Goal: Transaction & Acquisition: Subscribe to service/newsletter

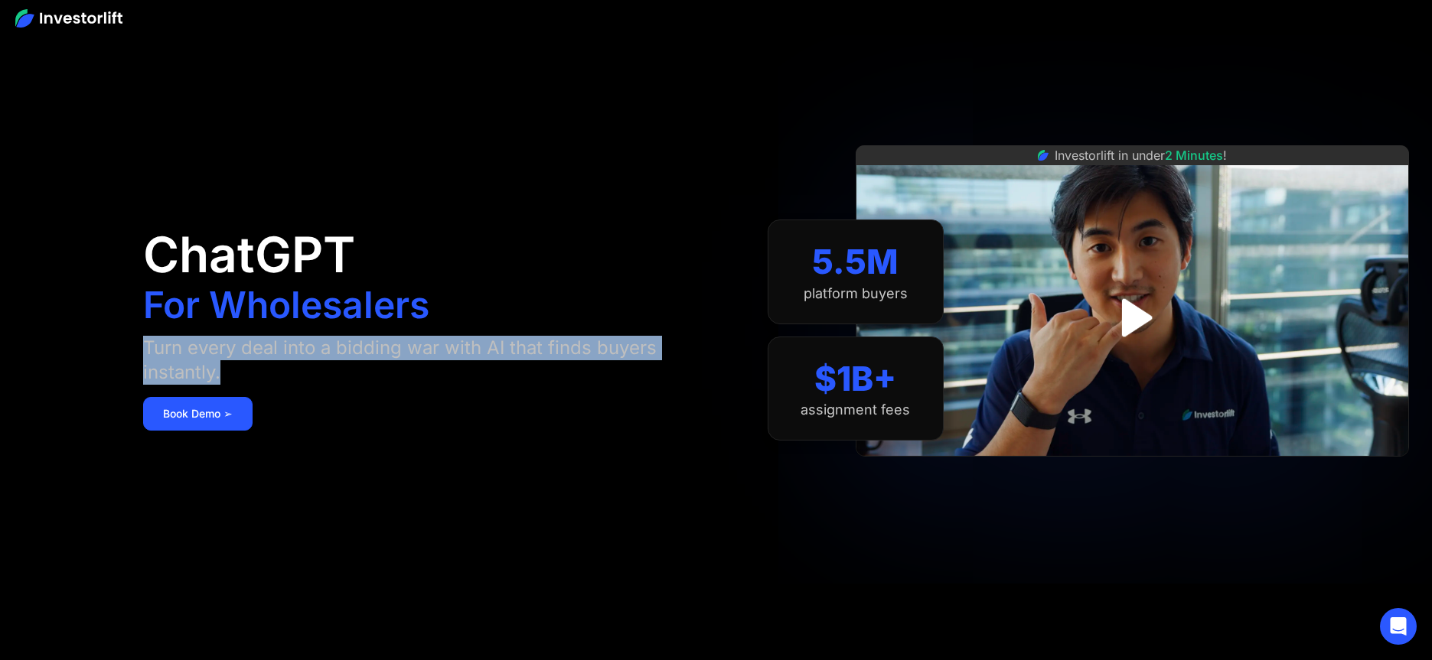
click at [295, 373] on aside "ChatGPT For Wholesalers Turn every deal into a bidding war with AI that finds b…" at bounding box center [716, 330] width 1432 height 660
click at [295, 373] on div "Turn every deal into a bidding war with AI that finds buyers instantly." at bounding box center [413, 360] width 540 height 49
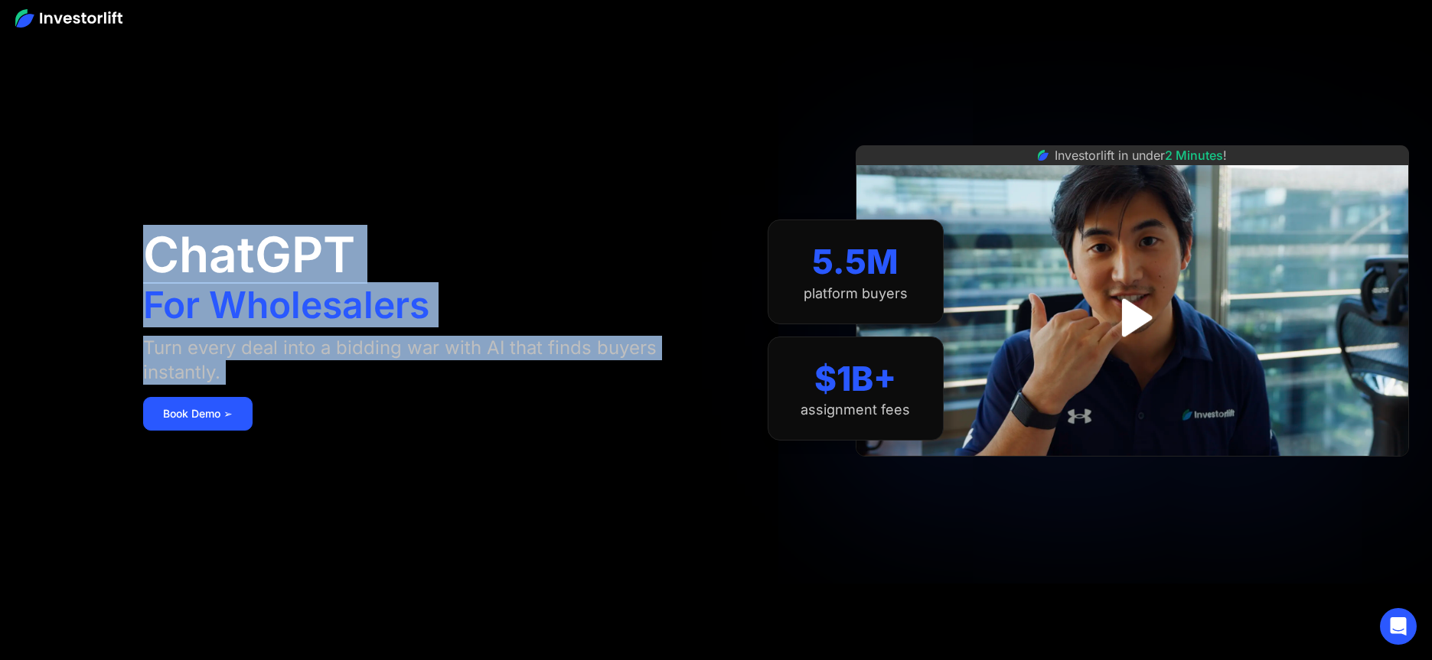
drag, startPoint x: 295, startPoint y: 373, endPoint x: 132, endPoint y: 268, distance: 194.4
click at [132, 268] on aside "ChatGPT For Wholesalers Turn every deal into a bidding war with AI that finds b…" at bounding box center [716, 330] width 1432 height 660
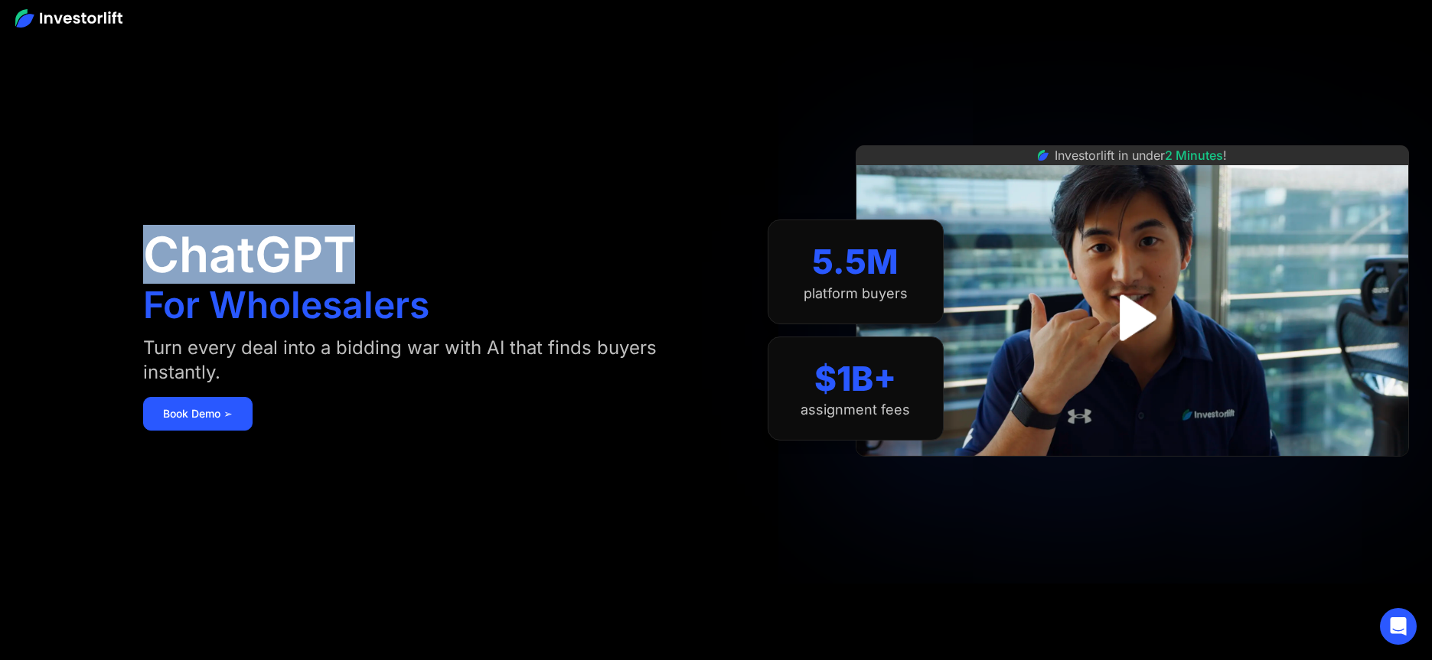
drag, startPoint x: 132, startPoint y: 268, endPoint x: 568, endPoint y: 343, distance: 442.6
click at [403, 345] on aside "ChatGPT For Wholesalers Turn every deal into a bidding war with AI that finds b…" at bounding box center [716, 330] width 1432 height 660
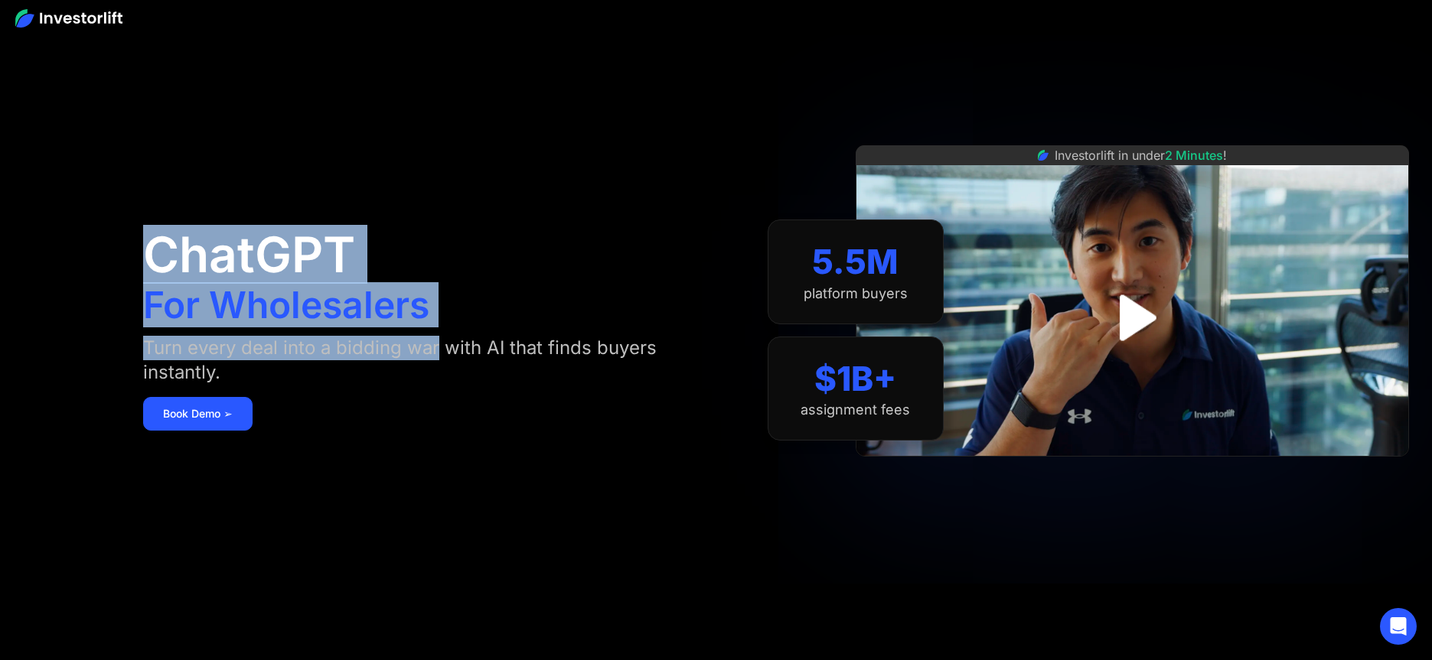
click at [405, 345] on div "Turn every deal into a bidding war with AI that finds buyers instantly." at bounding box center [413, 360] width 540 height 49
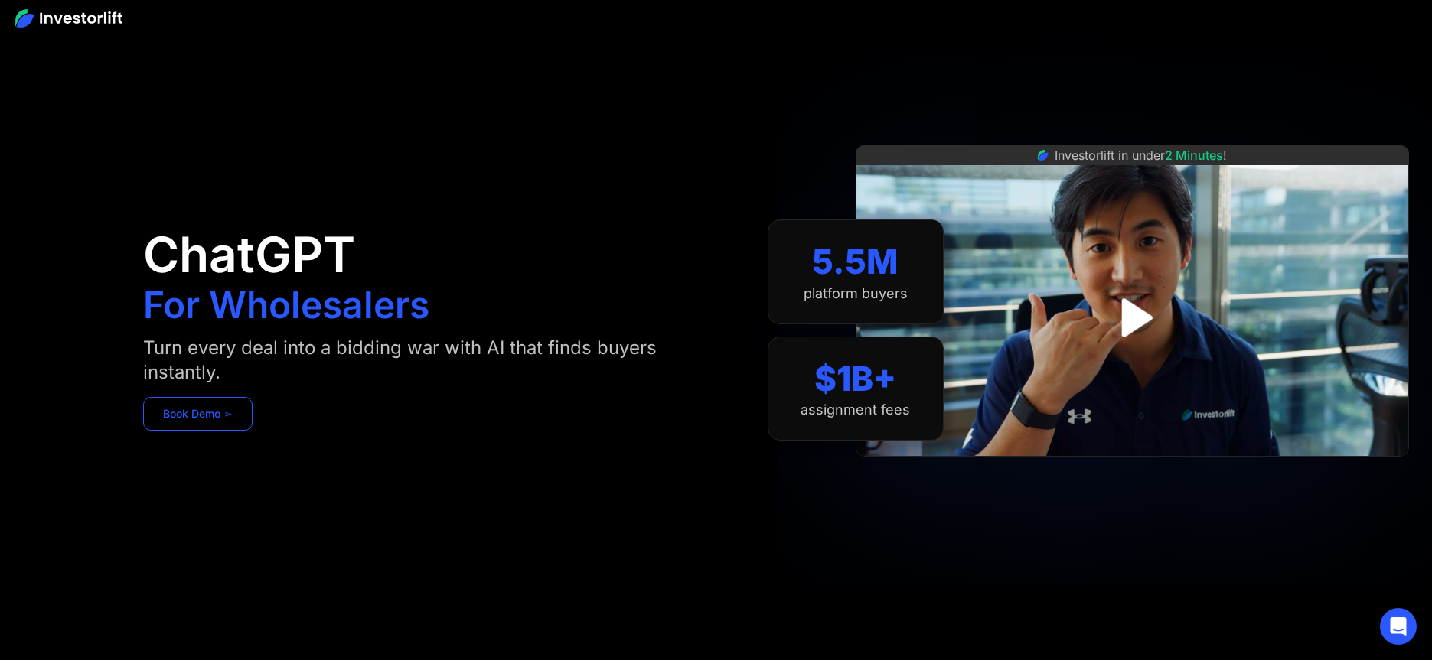
click at [211, 414] on link "Book Demo ➢" at bounding box center [197, 414] width 109 height 34
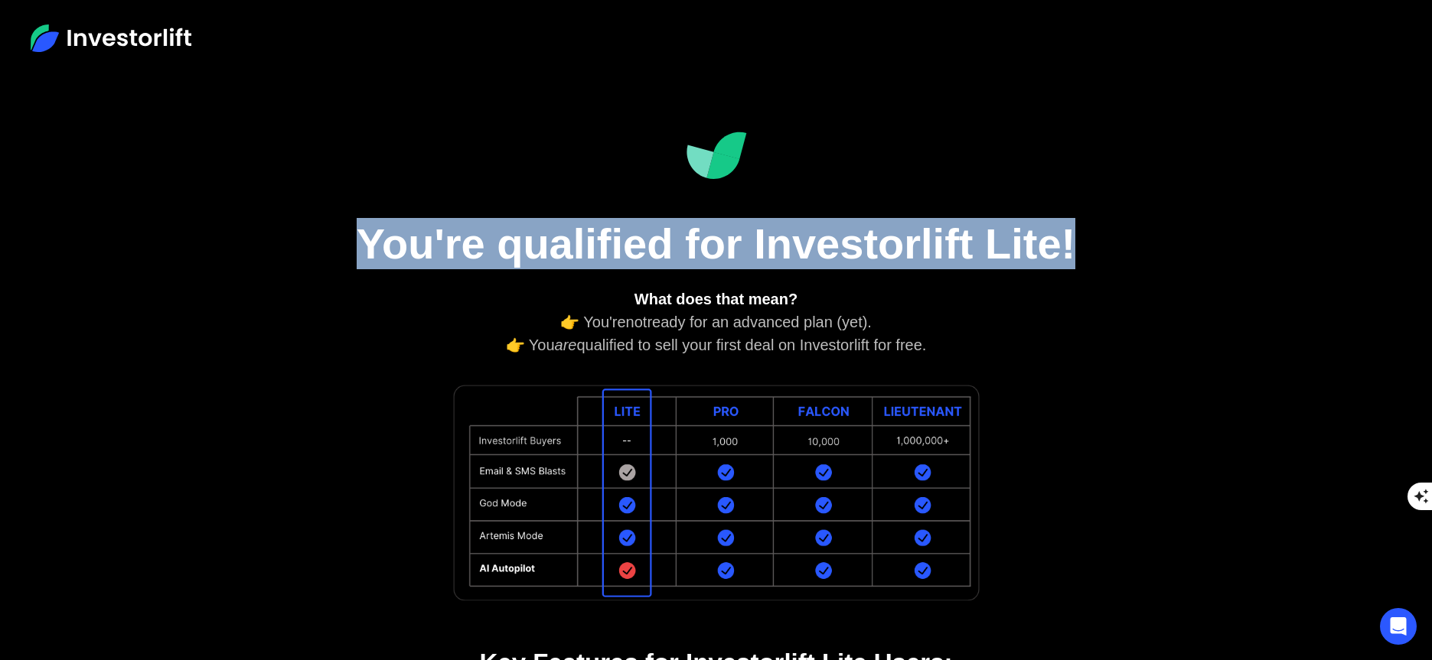
drag, startPoint x: 328, startPoint y: 222, endPoint x: 1149, endPoint y: 230, distance: 821.2
click at [1149, 230] on aside "You're qualified for Investorlift Lite! What does that mean? 👉 You're not ready…" at bounding box center [716, 593] width 1432 height 1032
drag, startPoint x: 1141, startPoint y: 230, endPoint x: 284, endPoint y: 212, distance: 857.3
click at [284, 212] on aside "You're qualified for Investorlift Lite! What does that mean? 👉 You're not ready…" at bounding box center [716, 593] width 1432 height 1032
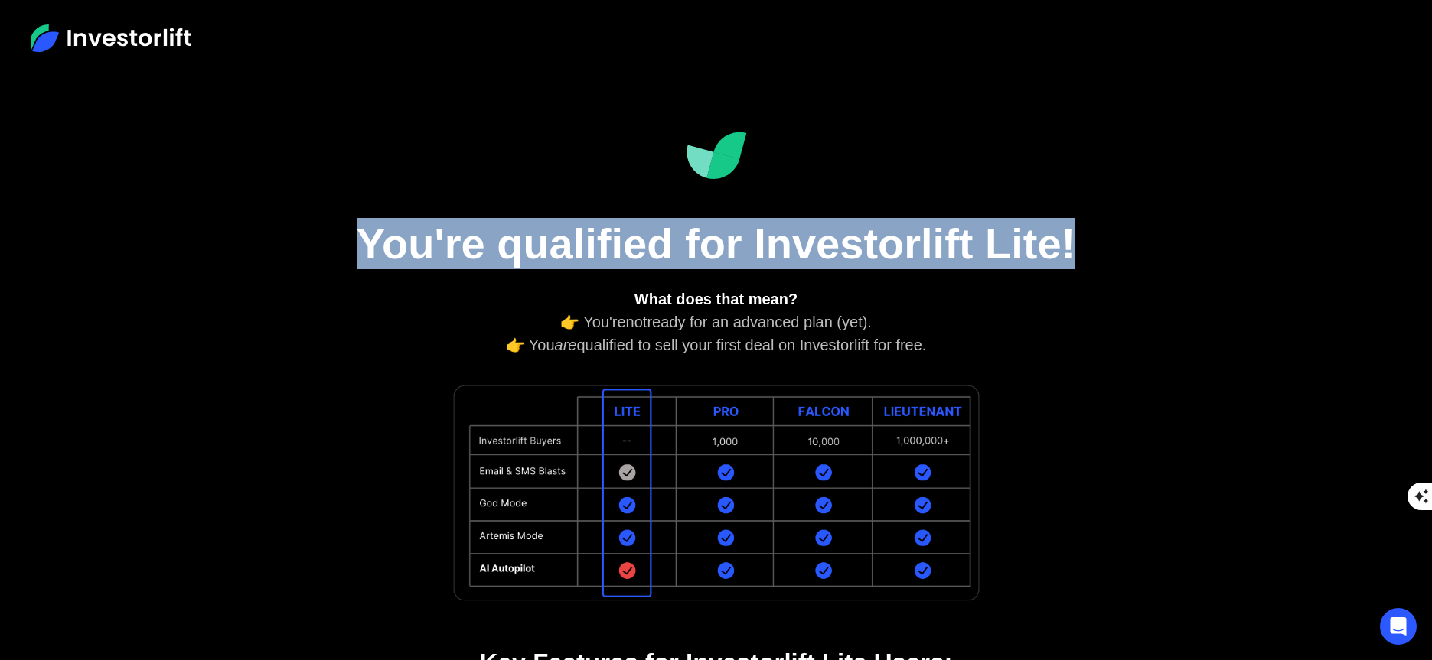
click at [284, 212] on aside "You're qualified for Investorlift Lite! What does that mean? 👉 You're not ready…" at bounding box center [716, 593] width 1432 height 1032
drag, startPoint x: 370, startPoint y: 210, endPoint x: 1143, endPoint y: 243, distance: 772.8
click at [1143, 243] on aside "You're qualified for Investorlift Lite! What does that mean? 👉 You're not ready…" at bounding box center [716, 593] width 1432 height 1032
drag, startPoint x: 979, startPoint y: 233, endPoint x: 396, endPoint y: 223, distance: 582.5
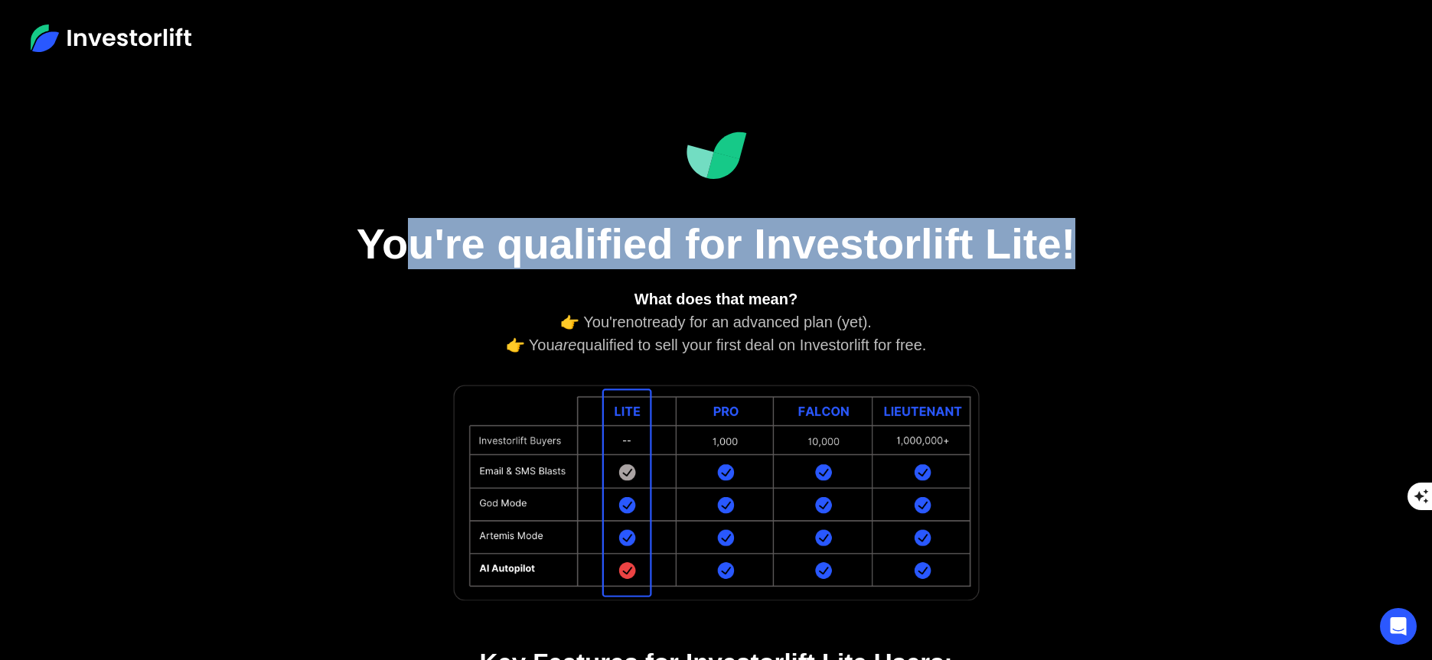
click at [396, 223] on aside "You're qualified for Investorlift Lite! What does that mean? 👉 You're not ready…" at bounding box center [716, 593] width 1432 height 1032
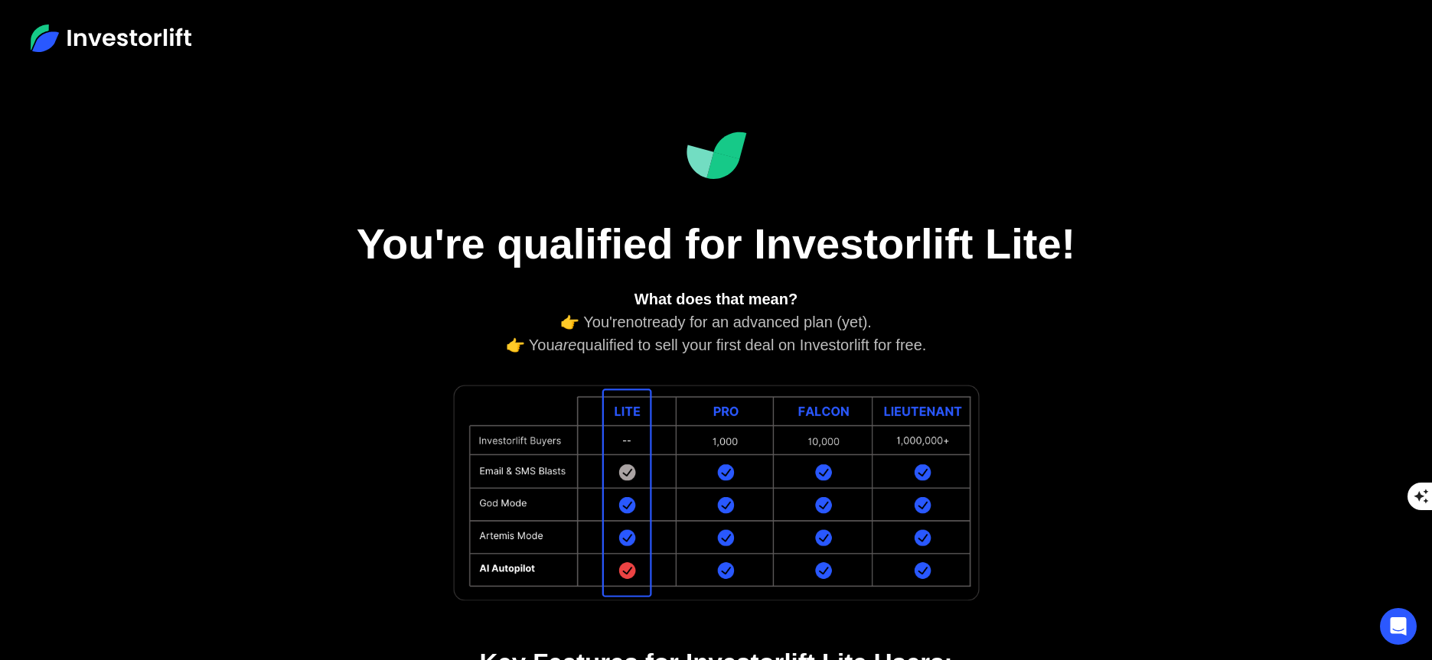
click at [396, 223] on h1 "You're qualified for Investorlift Lite!" at bounding box center [716, 243] width 765 height 51
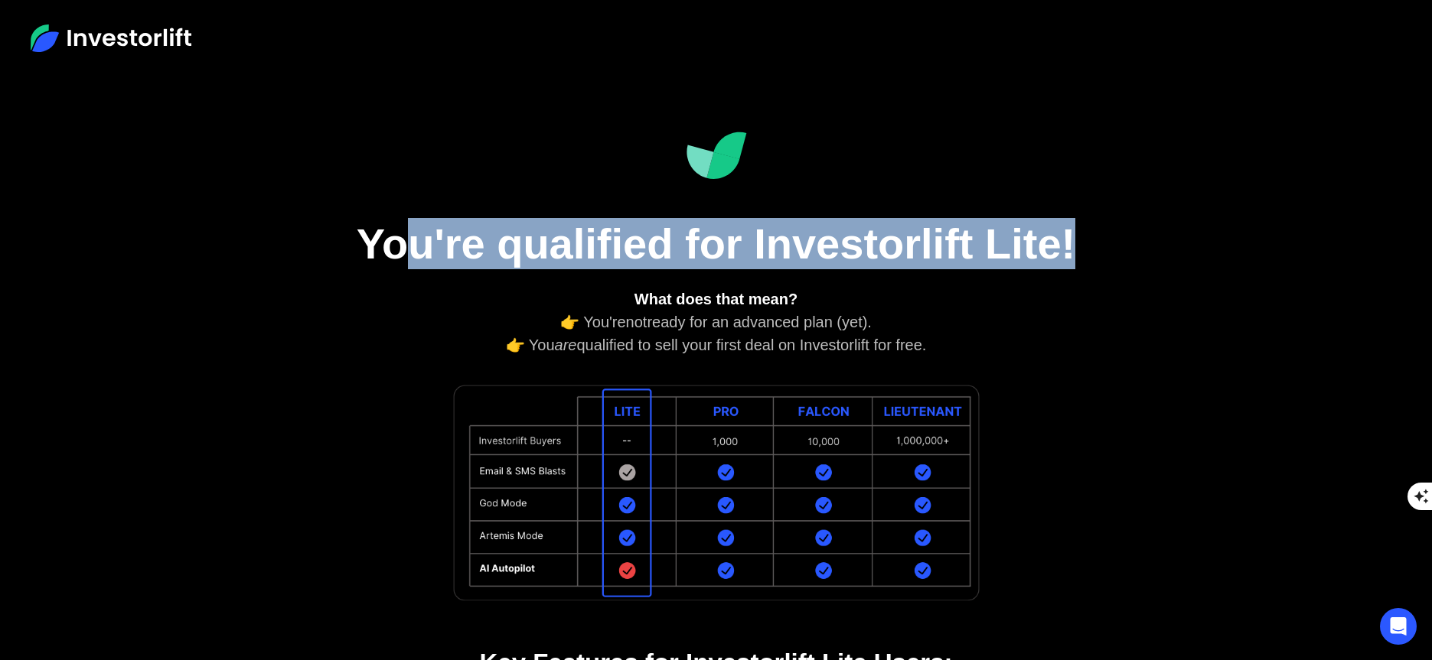
drag, startPoint x: 986, startPoint y: 230, endPoint x: 1098, endPoint y: 235, distance: 112.6
click at [1098, 235] on h1 "You're qualified for Investorlift Lite!" at bounding box center [716, 243] width 765 height 51
drag, startPoint x: 641, startPoint y: 223, endPoint x: 364, endPoint y: 224, distance: 276.3
click at [364, 224] on h1 "You're qualified for Investorlift Lite!" at bounding box center [716, 243] width 765 height 51
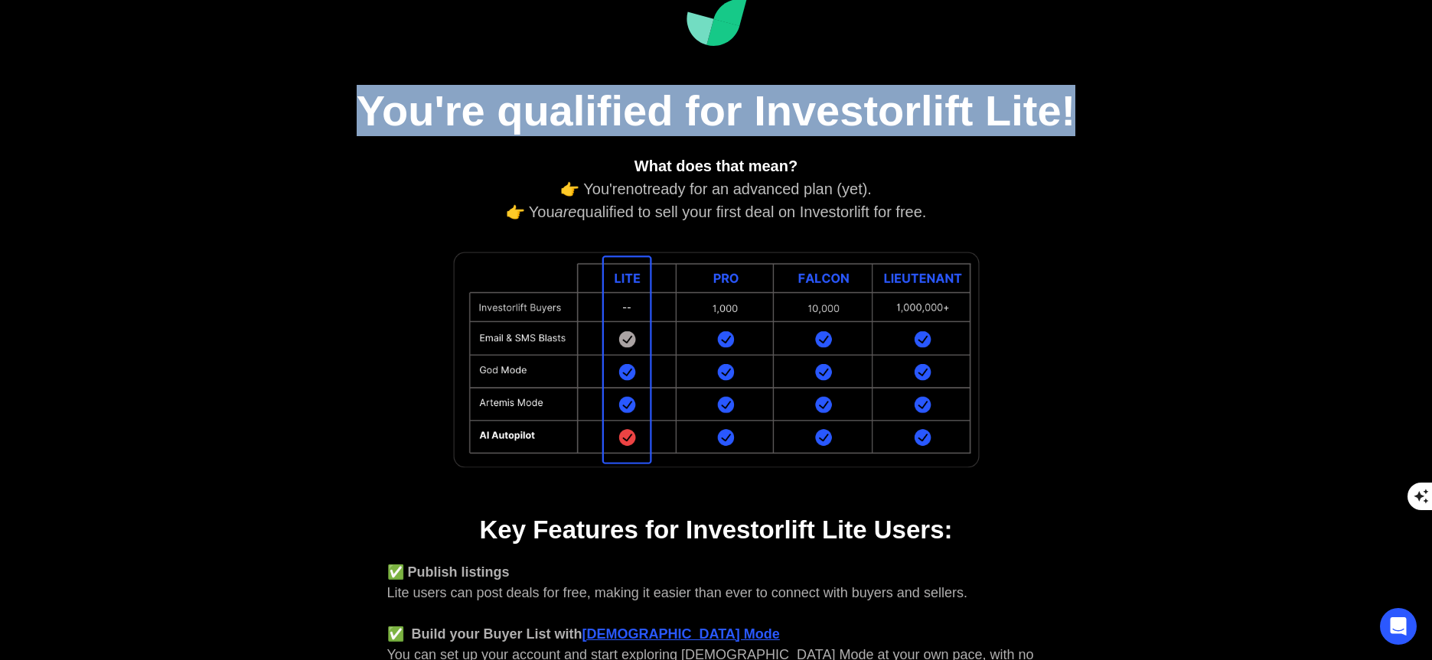
scroll to position [141, 0]
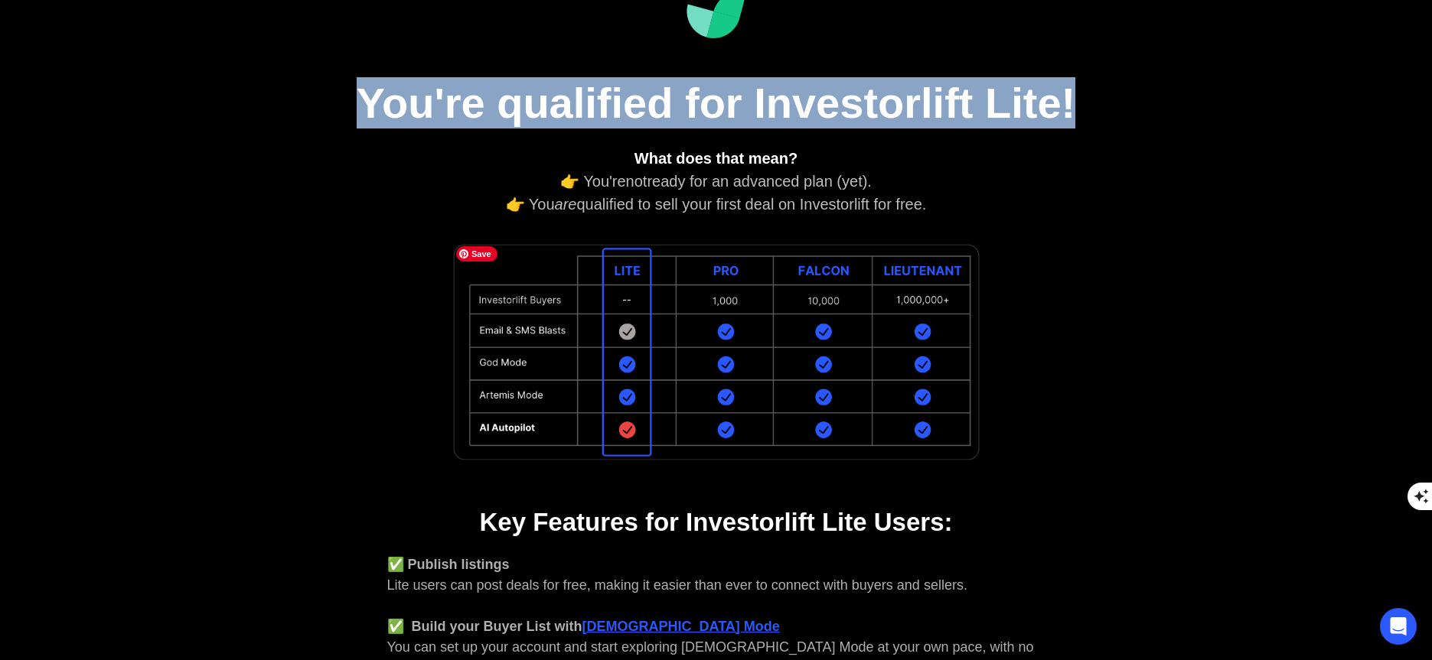
click at [703, 300] on img at bounding box center [716, 352] width 536 height 227
click at [748, 299] on img at bounding box center [716, 352] width 536 height 227
click at [758, 299] on img at bounding box center [716, 352] width 536 height 227
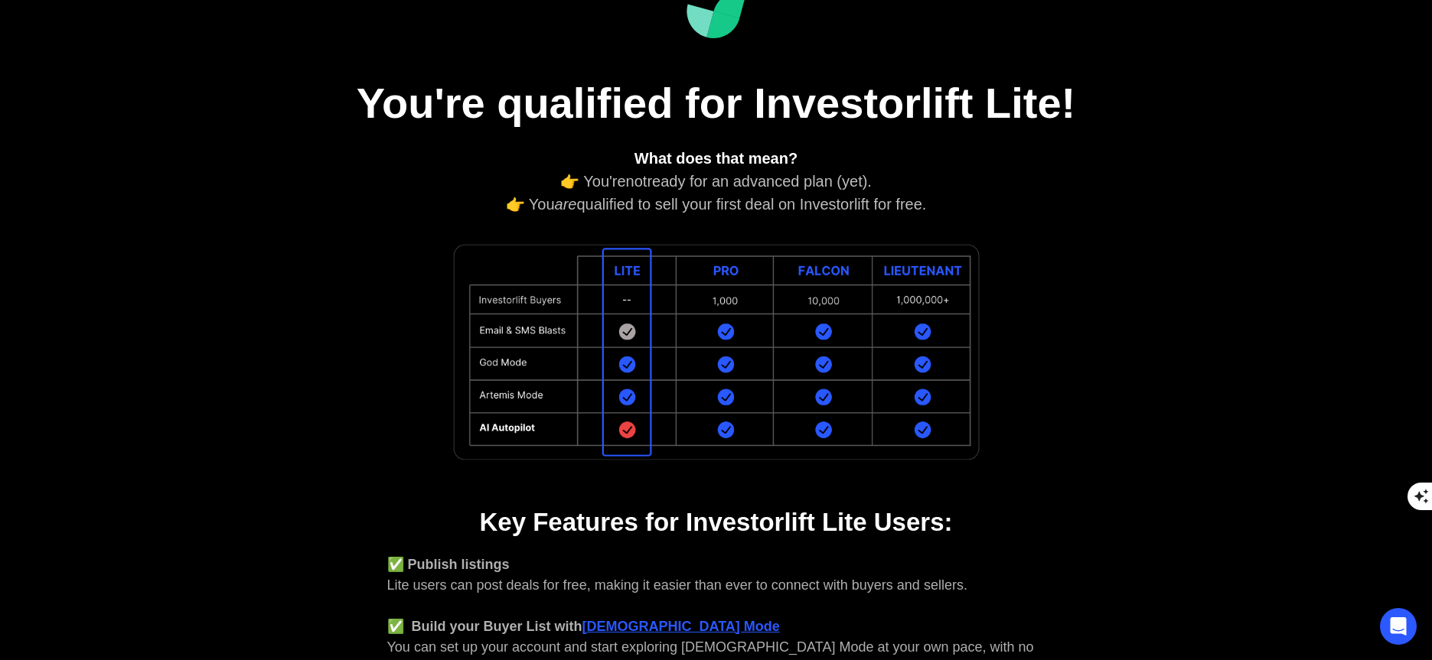
click at [1055, 295] on div at bounding box center [716, 352] width 719 height 227
click at [976, 299] on img at bounding box center [716, 352] width 536 height 227
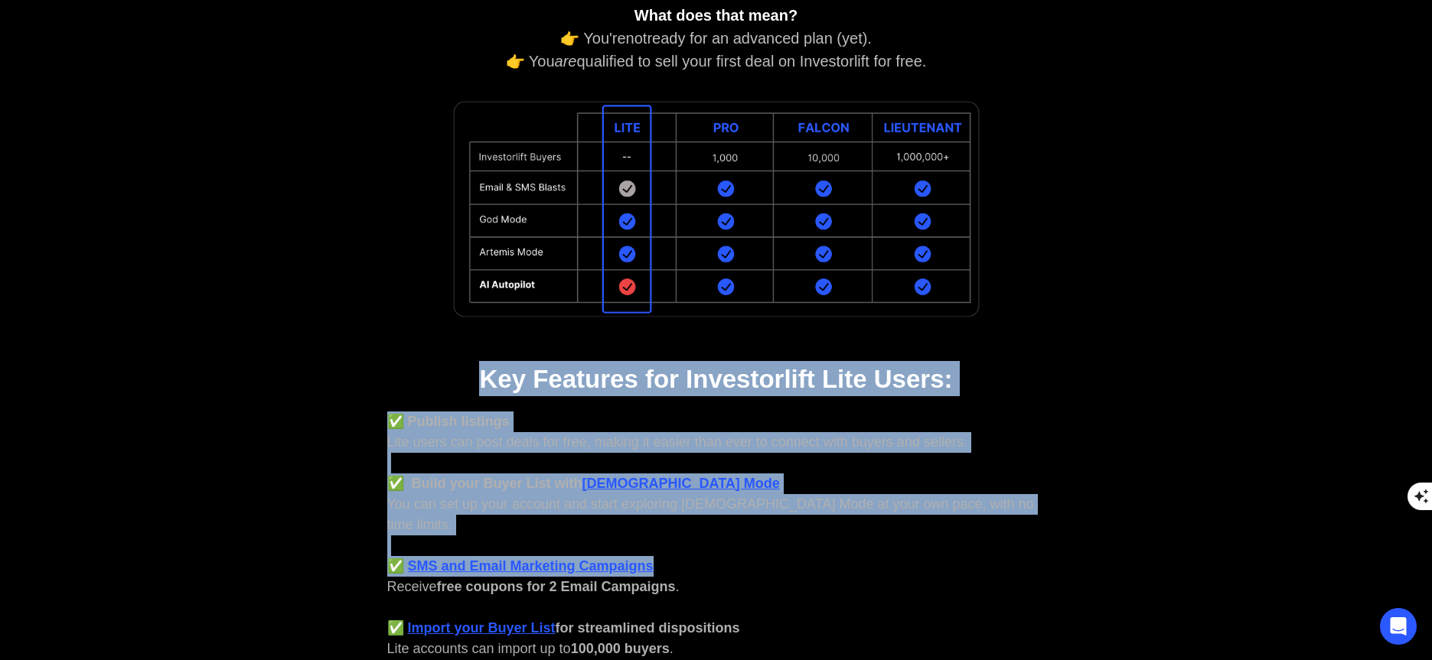
drag, startPoint x: 591, startPoint y: 436, endPoint x: 811, endPoint y: 553, distance: 249.6
click at [811, 553] on div "You're qualified for Investorlift Lite! What does that mean? 👉 You're not ready…" at bounding box center [716, 309] width 826 height 1032
click at [810, 553] on div "✅ Publish listings Lite users can post deals for free, making it easier than ev…" at bounding box center [716, 536] width 658 height 248
drag, startPoint x: 775, startPoint y: 537, endPoint x: 423, endPoint y: 390, distance: 381.5
click at [423, 390] on div "You're qualified for Investorlift Lite! What does that mean? 👉 You're not ready…" at bounding box center [716, 309] width 826 height 1032
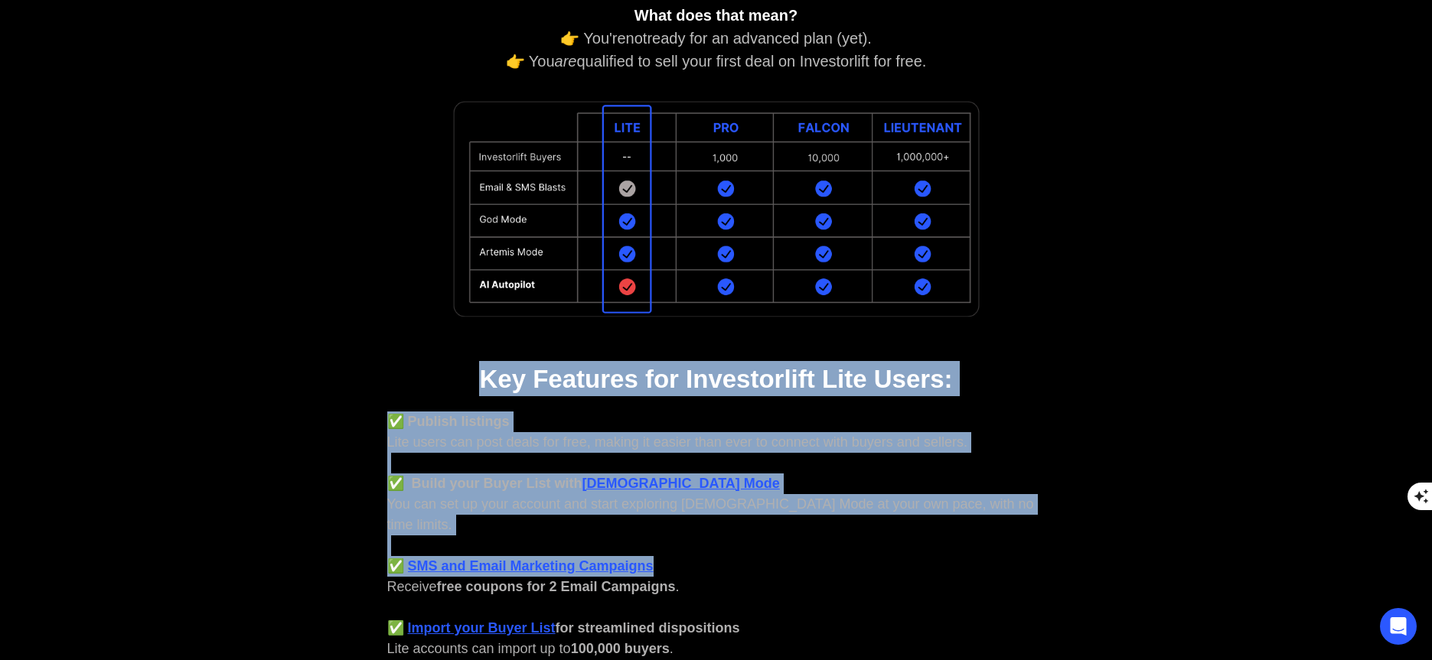
click at [423, 390] on h1 "Key Features for Investorlift Lite Users:" at bounding box center [716, 378] width 765 height 35
drag, startPoint x: 562, startPoint y: 406, endPoint x: 878, endPoint y: 553, distance: 348.5
click at [878, 553] on div "You're qualified for Investorlift Lite! What does that mean? 👉 You're not ready…" at bounding box center [716, 309] width 826 height 1032
click at [878, 553] on div "✅ Publish listings Lite users can post deals for free, making it easier than ev…" at bounding box center [716, 536] width 658 height 248
drag, startPoint x: 873, startPoint y: 549, endPoint x: 455, endPoint y: 375, distance: 453.5
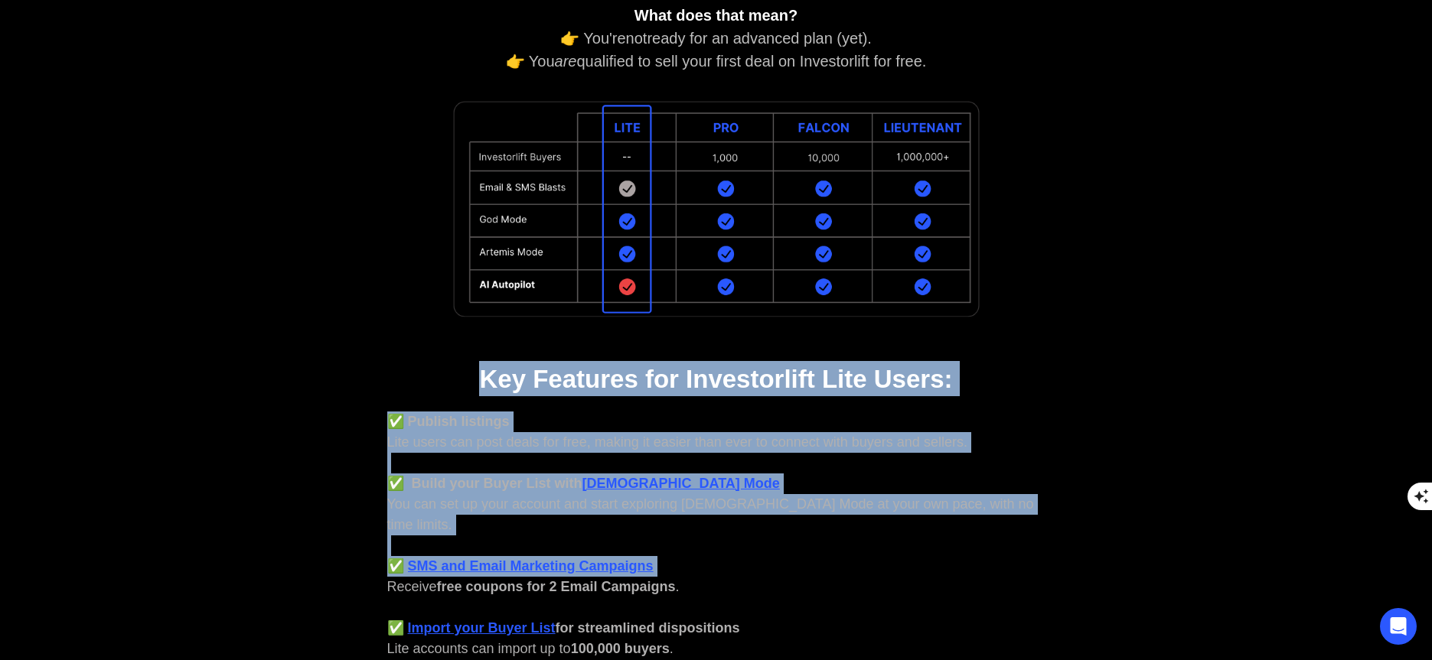
click at [455, 375] on div "You're qualified for Investorlift Lite! What does that mean? 👉 You're not ready…" at bounding box center [716, 309] width 826 height 1032
click at [455, 375] on h1 "Key Features for Investorlift Lite Users:" at bounding box center [716, 378] width 765 height 35
drag, startPoint x: 455, startPoint y: 375, endPoint x: 934, endPoint y: 588, distance: 524.9
click at [936, 589] on div "You're qualified for Investorlift Lite! What does that mean? 👉 You're not ready…" at bounding box center [716, 309] width 826 height 1032
click at [931, 584] on div "✅ Publish listings Lite users can post deals for free, making it easier than ev…" at bounding box center [716, 536] width 658 height 248
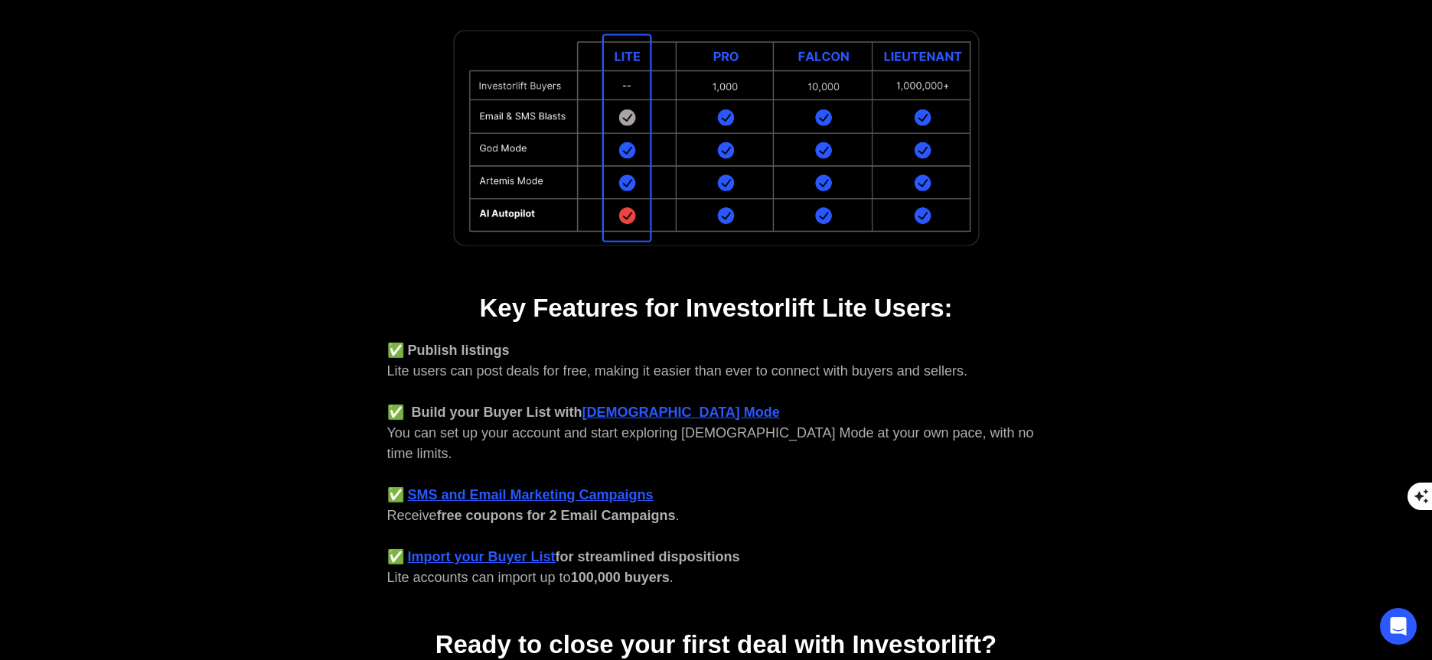
scroll to position [420, 0]
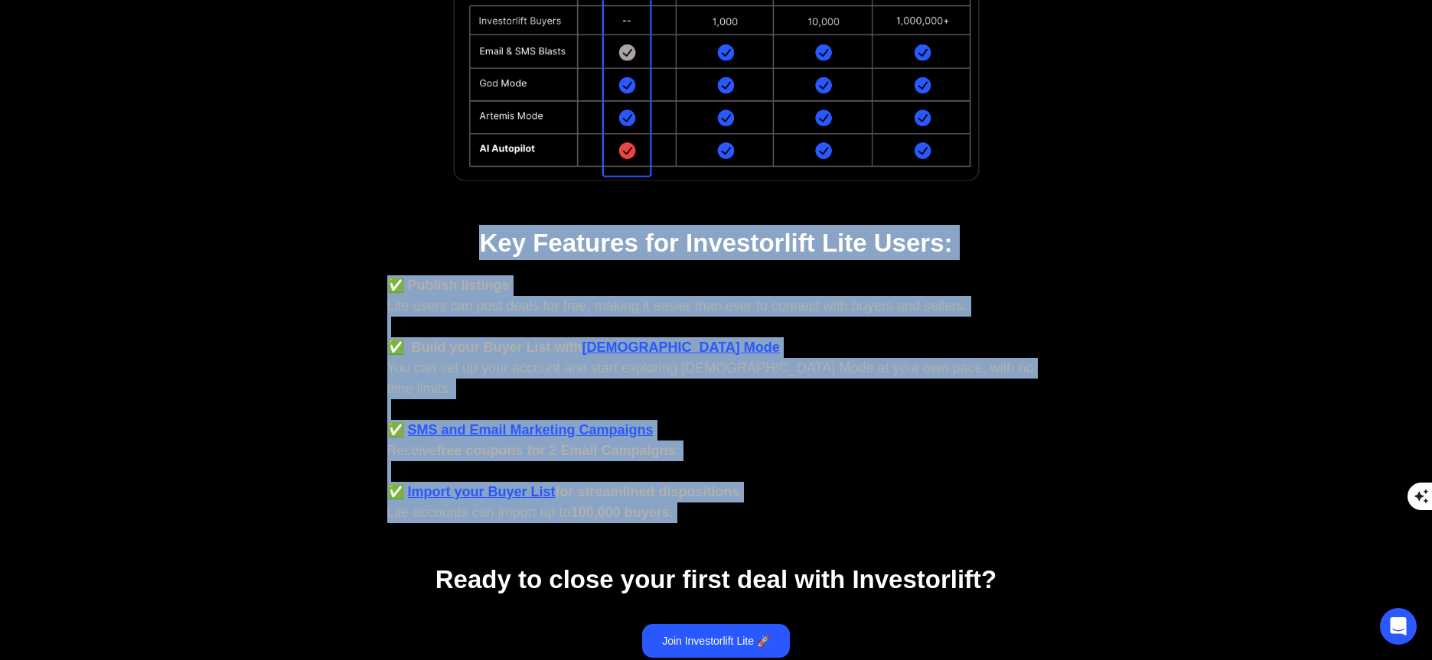
drag, startPoint x: 850, startPoint y: 496, endPoint x: 441, endPoint y: 210, distance: 499.1
click at [441, 210] on div "You're qualified for Investorlift Lite! What does that mean? 👉 You're not ready…" at bounding box center [716, 172] width 826 height 1032
drag, startPoint x: 523, startPoint y: 287, endPoint x: 934, endPoint y: 482, distance: 454.2
click at [934, 482] on div "You're qualified for Investorlift Lite! What does that mean? 👉 You're not ready…" at bounding box center [716, 172] width 826 height 1032
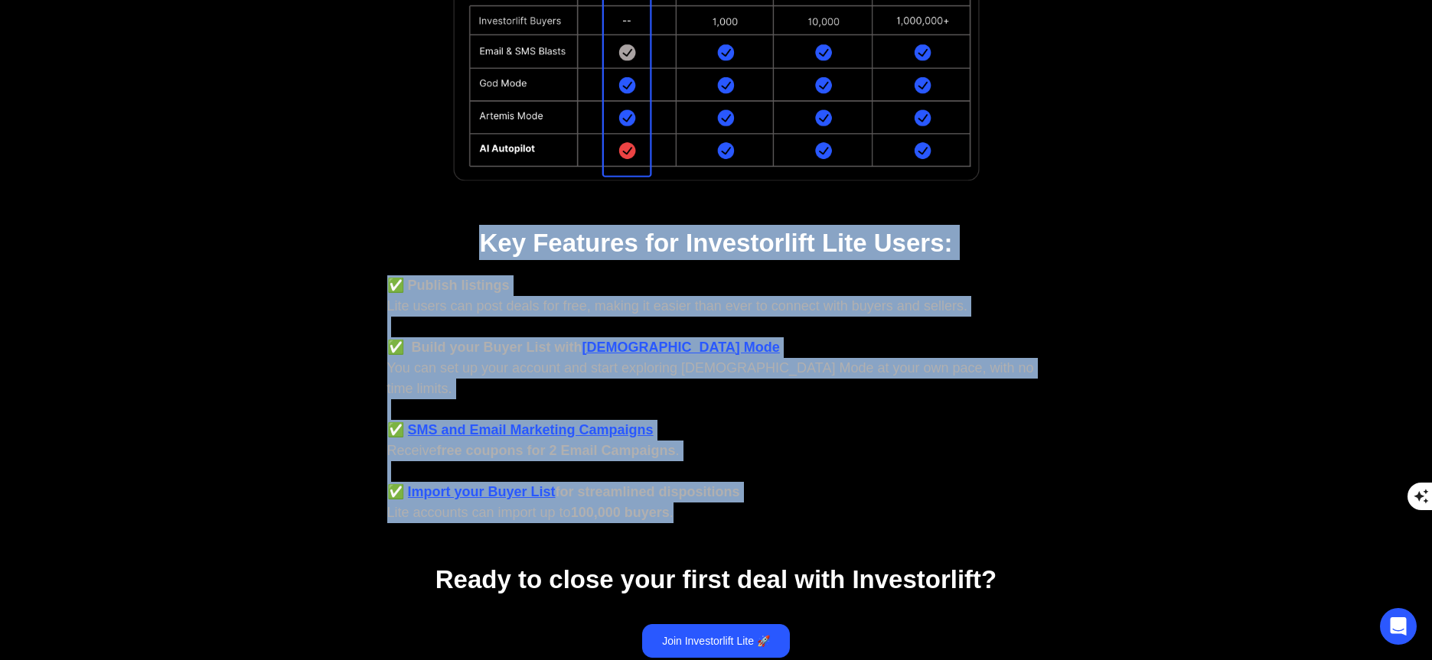
click at [934, 482] on div "✅ Publish listings Lite users can post deals for free, making it easier than ev…" at bounding box center [716, 399] width 658 height 248
drag, startPoint x: 933, startPoint y: 493, endPoint x: 399, endPoint y: 252, distance: 585.3
click at [399, 252] on div "You're qualified for Investorlift Lite! What does that mean? 👉 You're not ready…" at bounding box center [716, 172] width 826 height 1032
click at [399, 252] on h1 "Key Features for Investorlift Lite Users:" at bounding box center [716, 242] width 765 height 35
drag, startPoint x: 399, startPoint y: 252, endPoint x: 878, endPoint y: 492, distance: 535.3
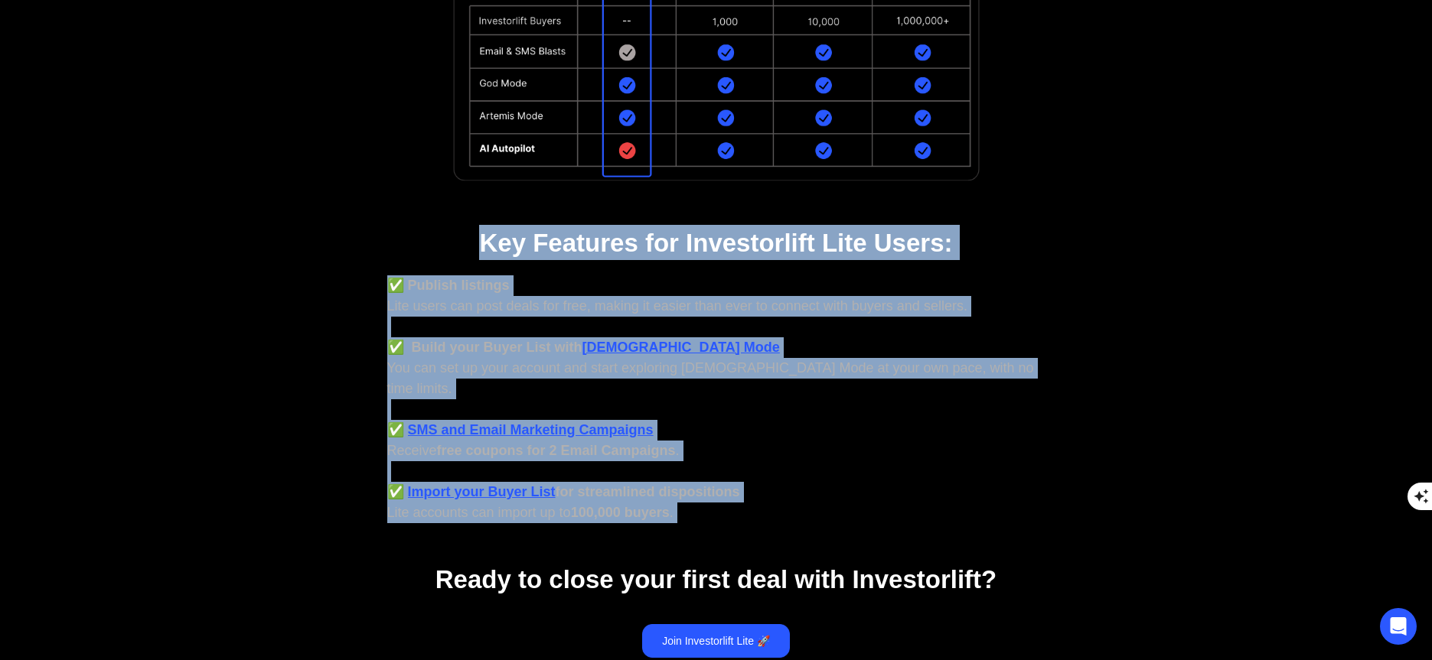
click at [878, 492] on div "You're qualified for Investorlift Lite! What does that mean? 👉 You're not ready…" at bounding box center [716, 172] width 826 height 1032
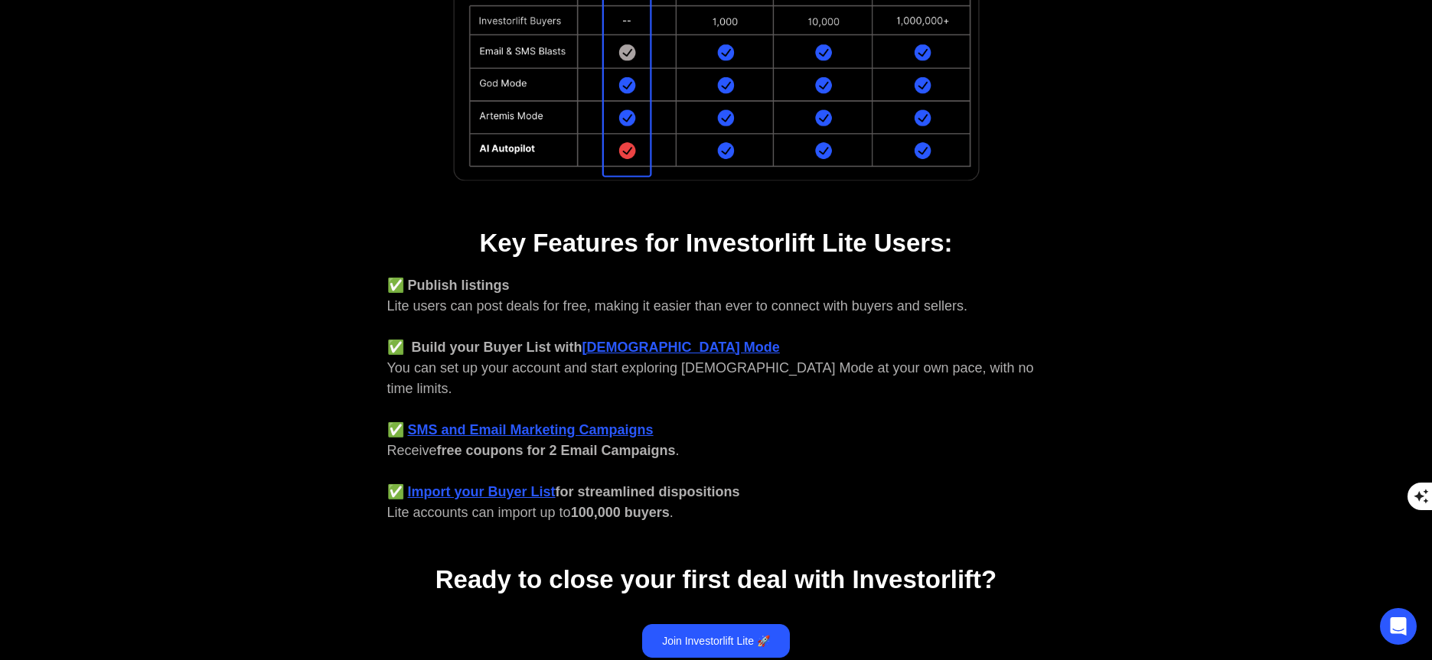
click at [878, 491] on div "✅ Publish listings Lite users can post deals for free, making it easier than ev…" at bounding box center [716, 399] width 658 height 248
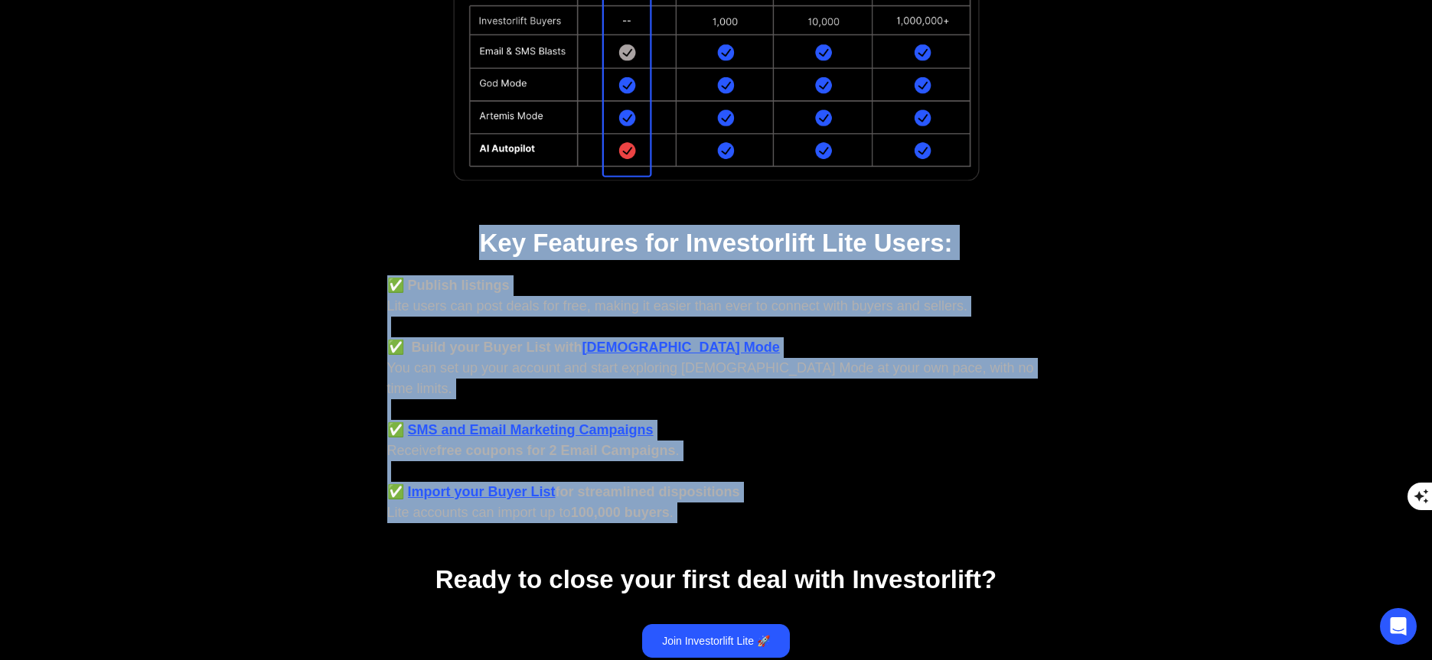
drag, startPoint x: 722, startPoint y: 409, endPoint x: 400, endPoint y: 236, distance: 365.3
click at [400, 236] on div "You're qualified for Investorlift Lite! What does that mean? 👉 You're not ready…" at bounding box center [716, 172] width 826 height 1032
click at [400, 236] on h1 "Key Features for Investorlift Lite Users:" at bounding box center [716, 242] width 765 height 35
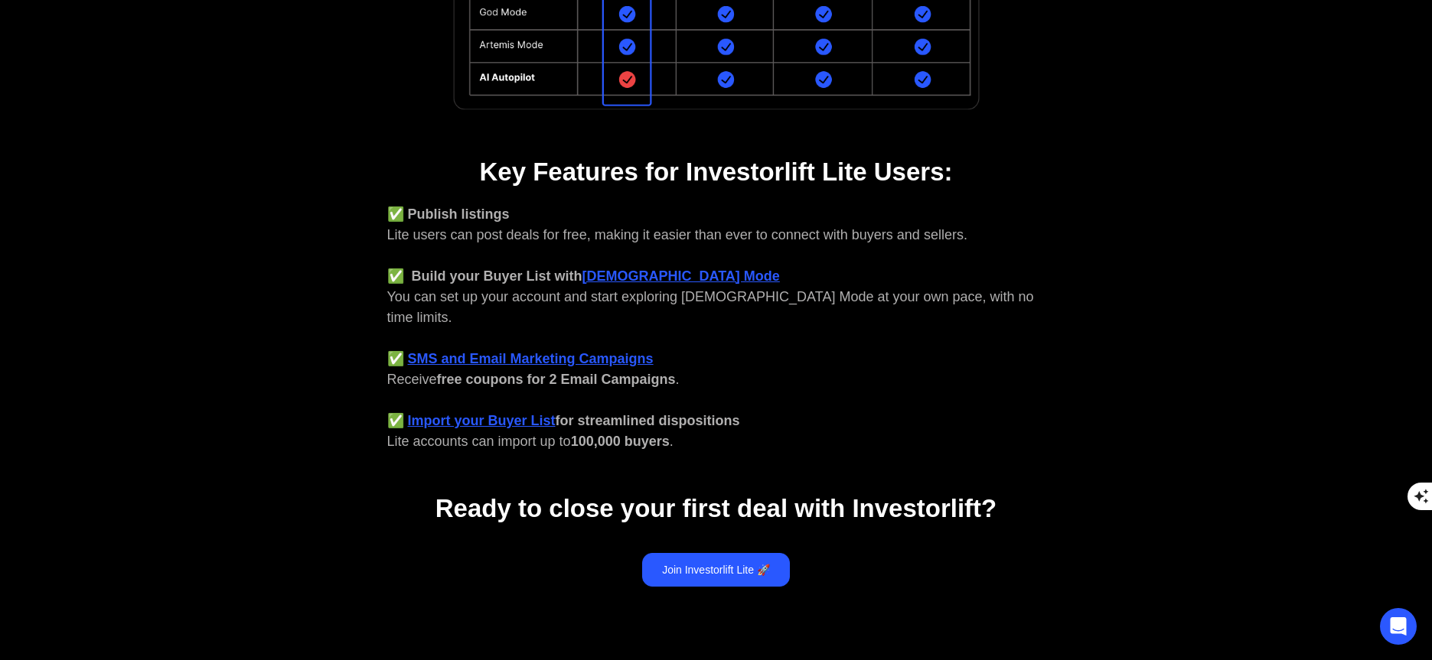
scroll to position [563, 0]
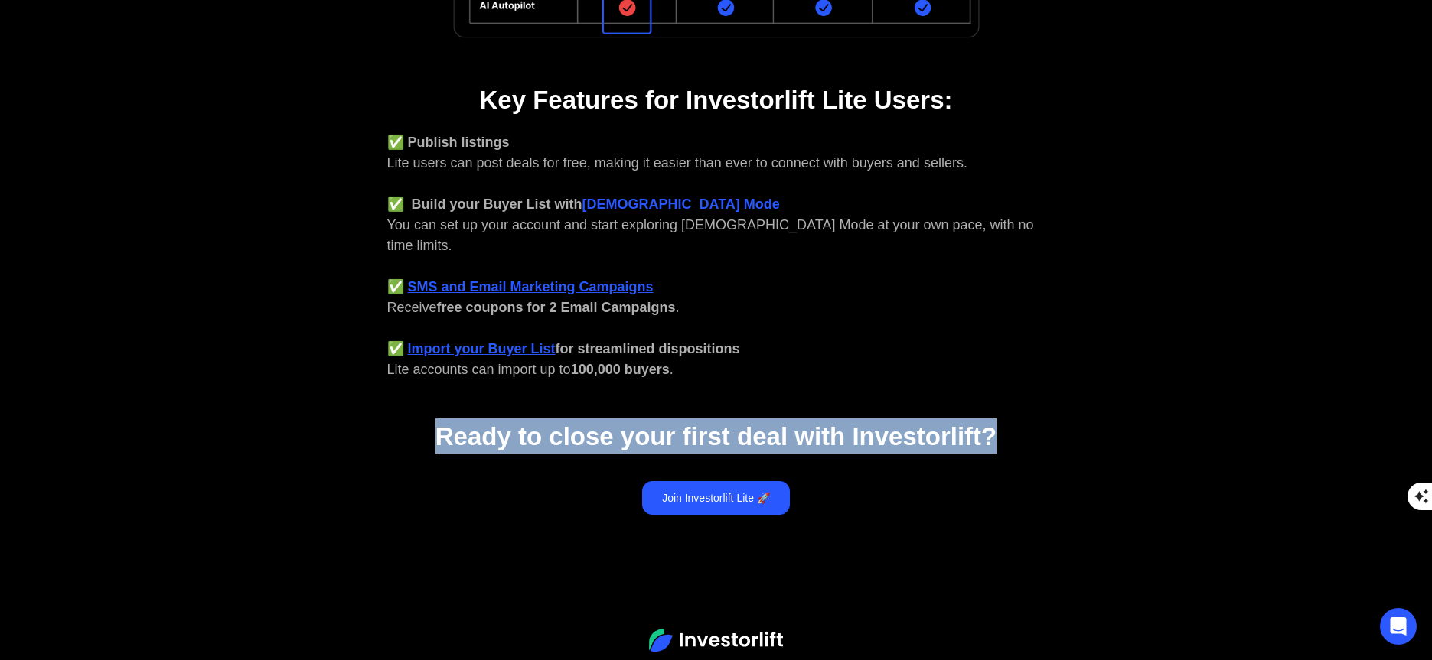
drag, startPoint x: 399, startPoint y: 393, endPoint x: 1027, endPoint y: 412, distance: 628.6
click at [1027, 412] on div "Ready to close your first deal with Investorlift?" at bounding box center [716, 416] width 719 height 73
click at [1025, 419] on h1 "Ready to close your first deal with Investorlift?" at bounding box center [716, 436] width 719 height 35
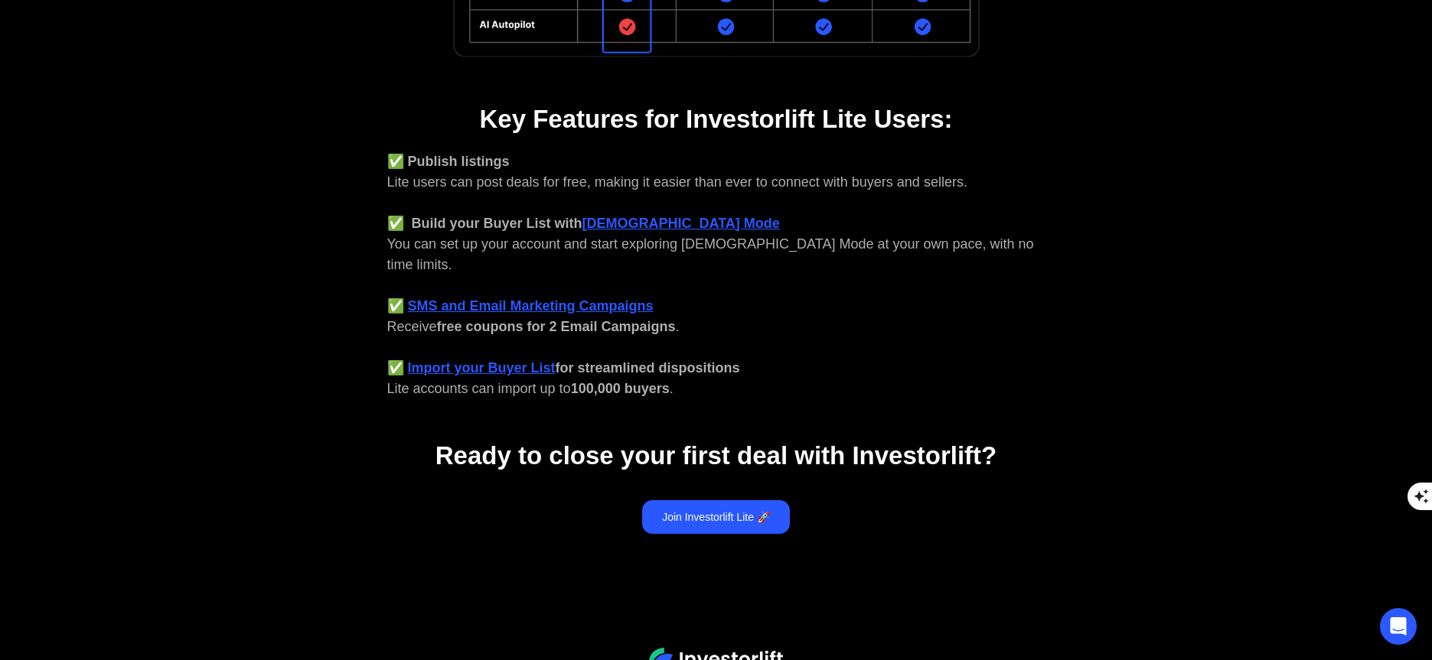
scroll to position [611, 0]
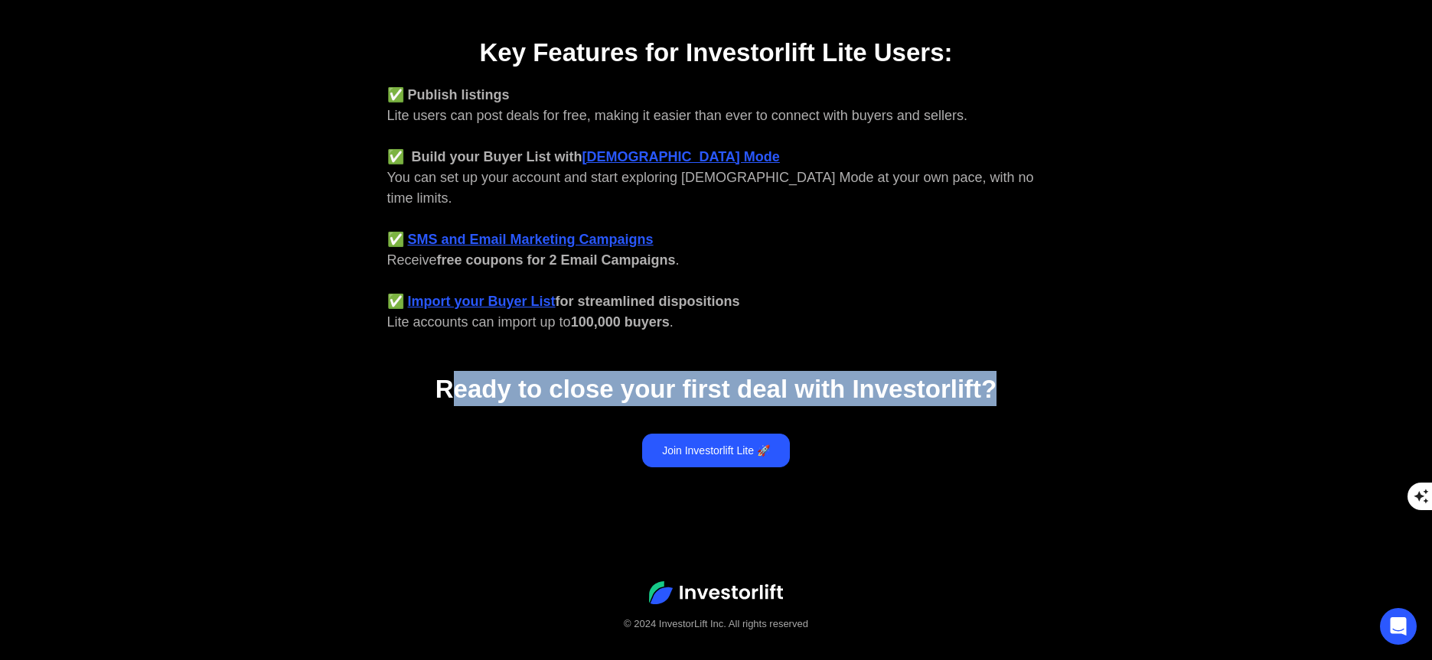
drag, startPoint x: 1066, startPoint y: 354, endPoint x: 448, endPoint y: 351, distance: 617.6
click at [449, 371] on h1 "Ready to close your first deal with Investorlift?" at bounding box center [716, 388] width 719 height 35
click at [725, 435] on link "Join Investorlift Lite 🚀" at bounding box center [716, 451] width 148 height 34
